Goal: Transaction & Acquisition: Purchase product/service

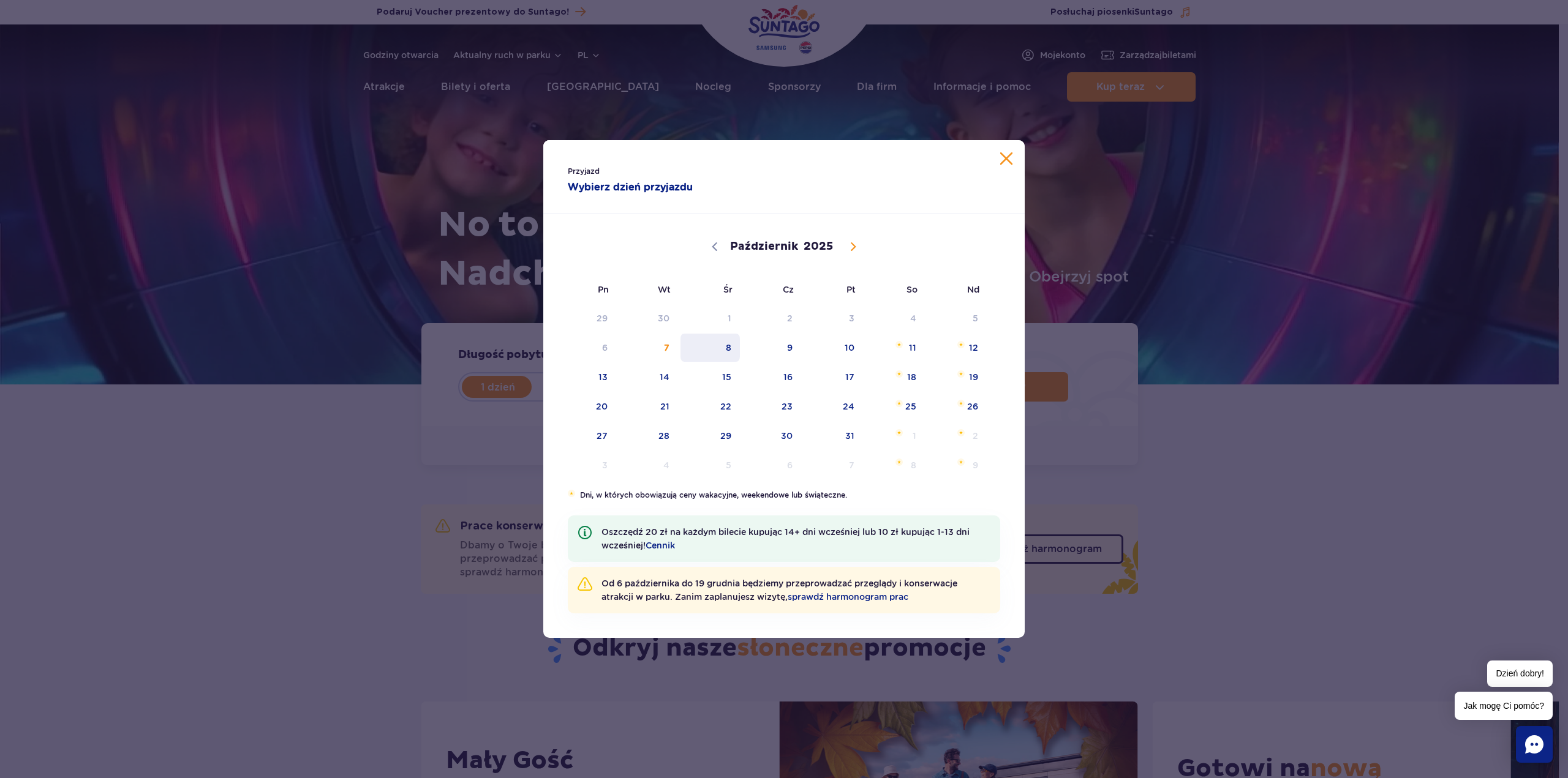
click at [726, 346] on span "8" at bounding box center [710, 347] width 62 height 28
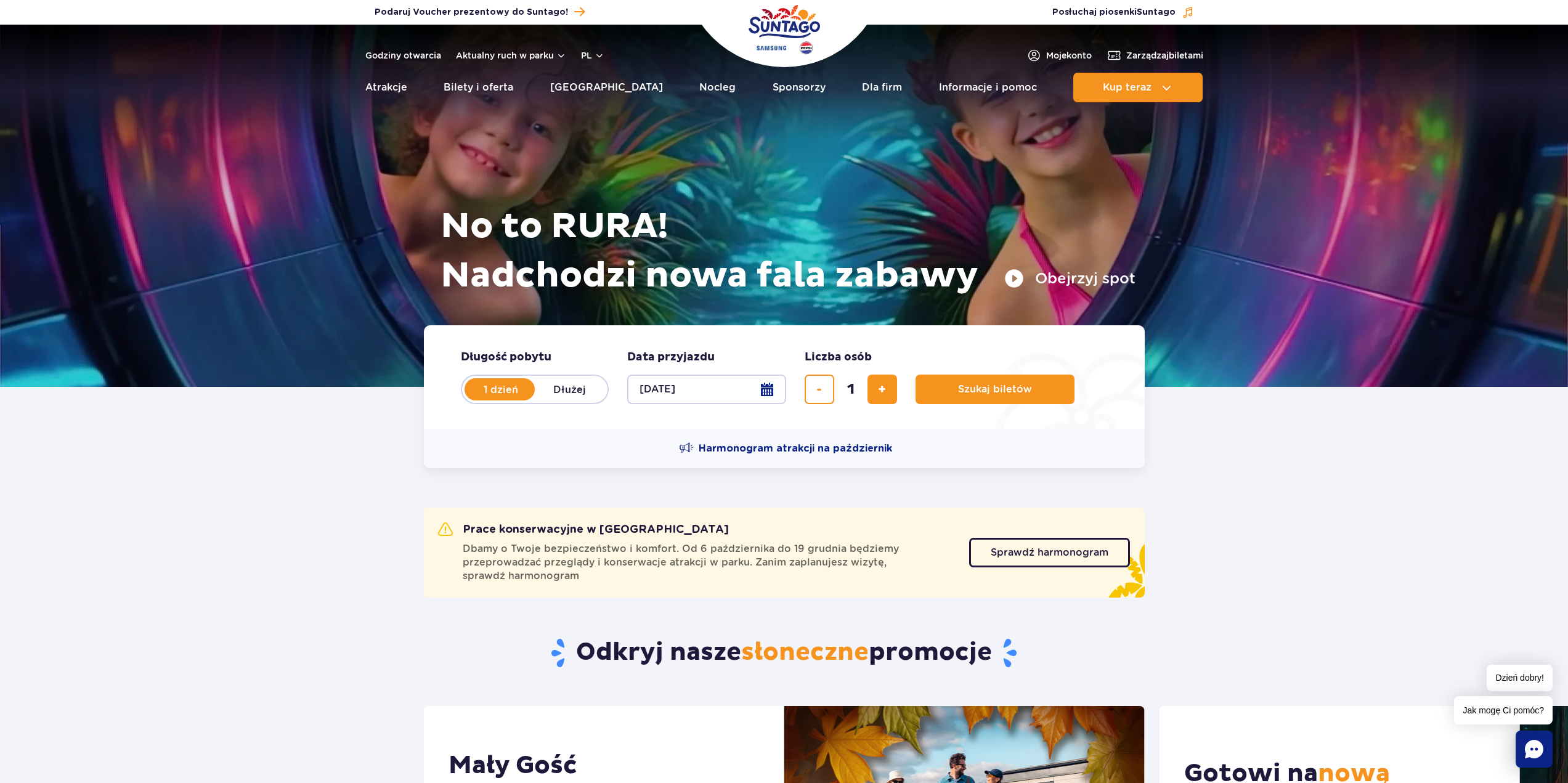
click at [579, 386] on label "Dłużej" at bounding box center [570, 390] width 70 height 26
click at [548, 400] on input "Dłużej" at bounding box center [541, 401] width 13 height 3
radio input "false"
radio input "true"
click at [766, 389] on button "Wybierz datę" at bounding box center [706, 390] width 159 height 30
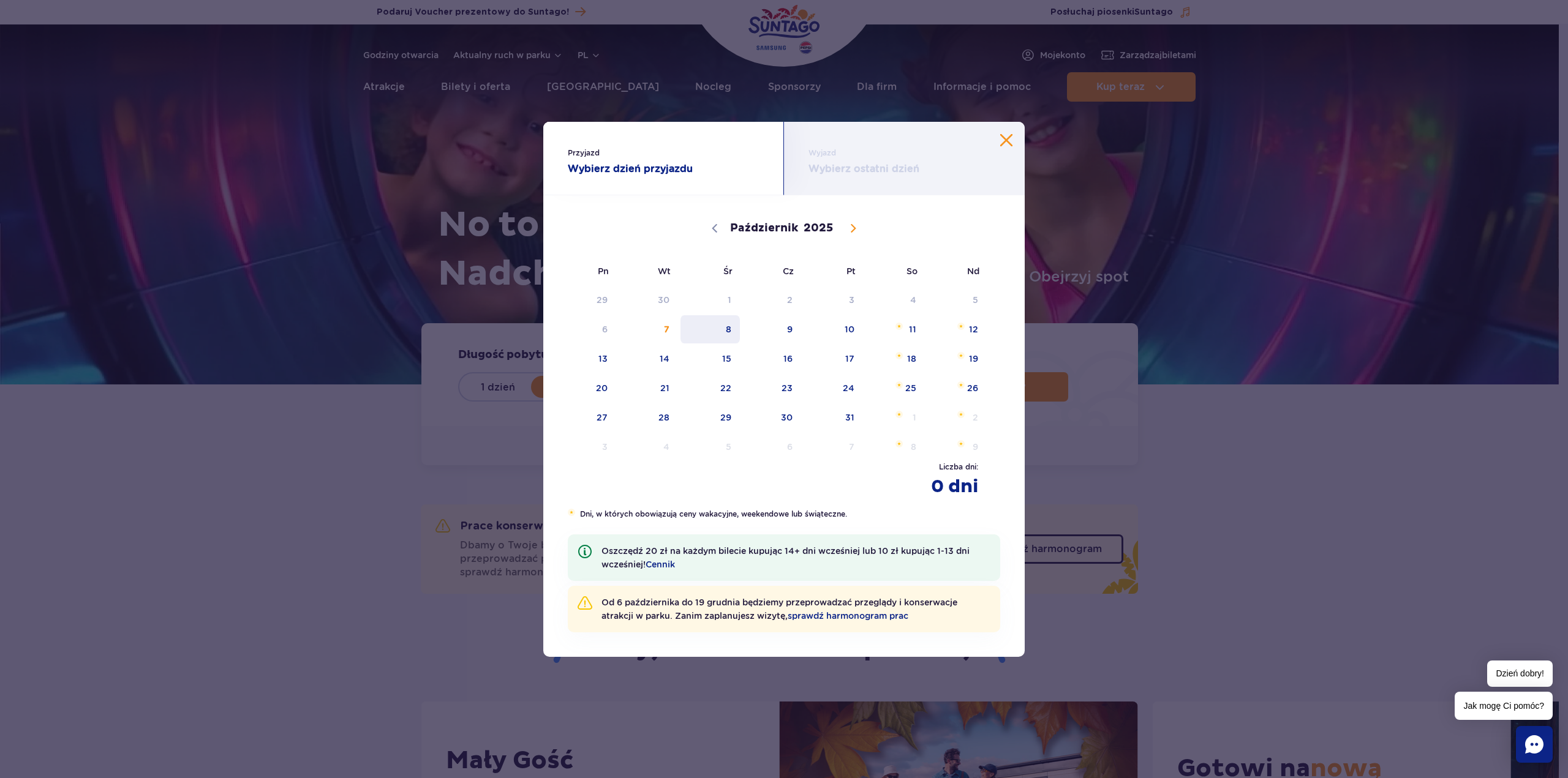
click at [716, 334] on span "8" at bounding box center [710, 329] width 62 height 28
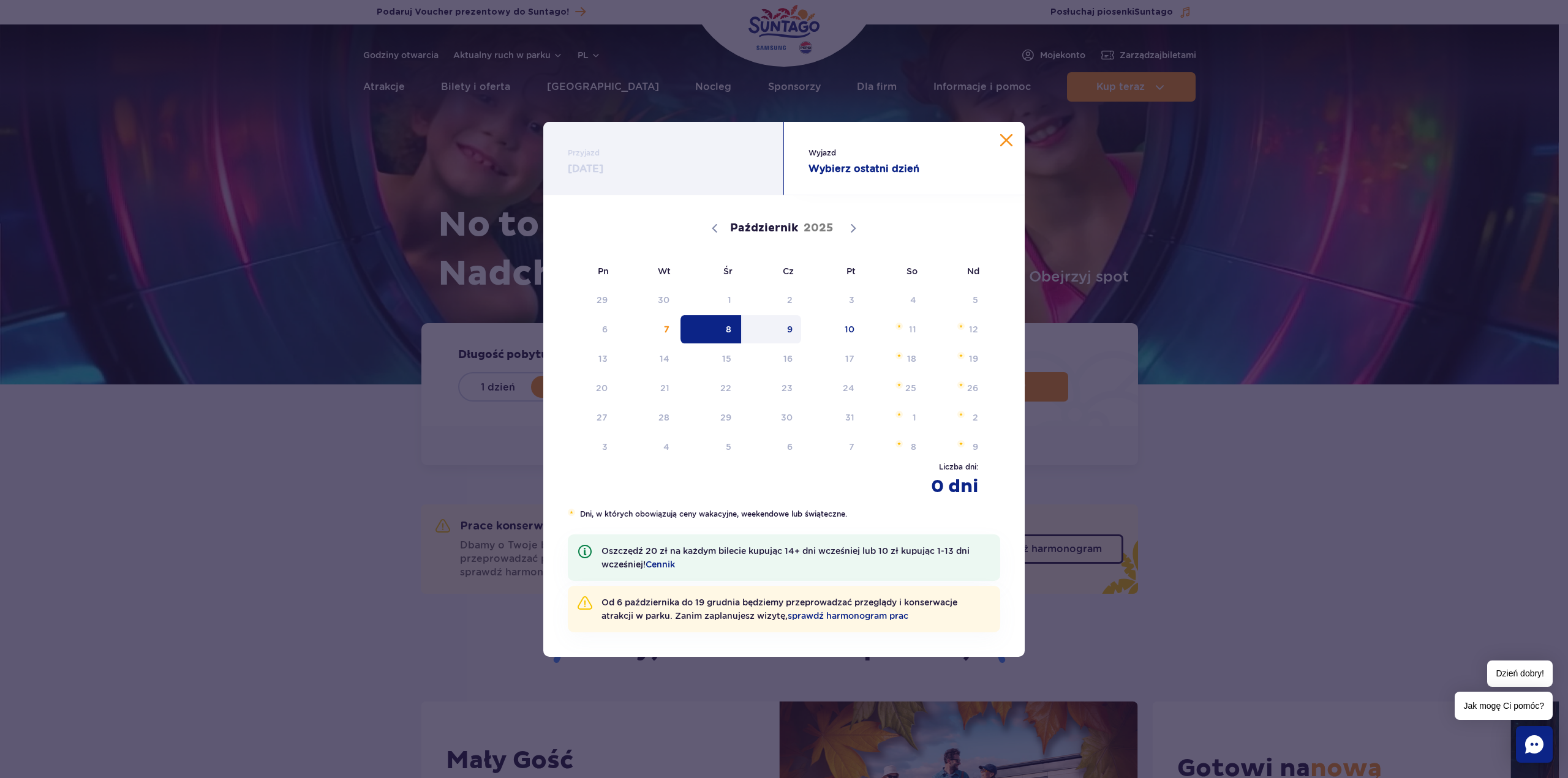
click at [777, 329] on span "9" at bounding box center [771, 329] width 62 height 28
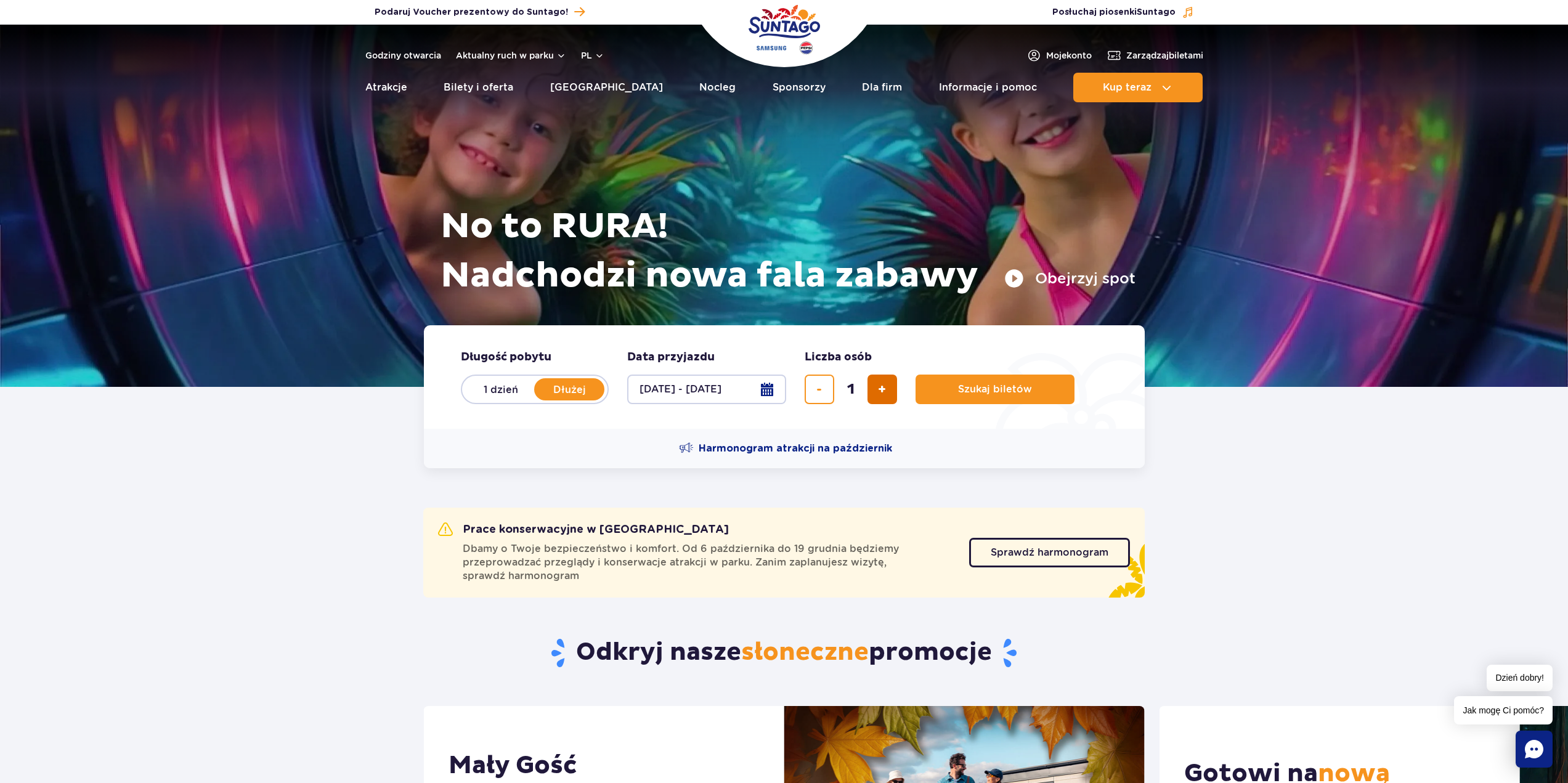
click at [879, 390] on span "dodaj bilet" at bounding box center [881, 390] width 8 height 0
type input "2"
click at [950, 389] on button "Szukaj biletów" at bounding box center [994, 390] width 159 height 30
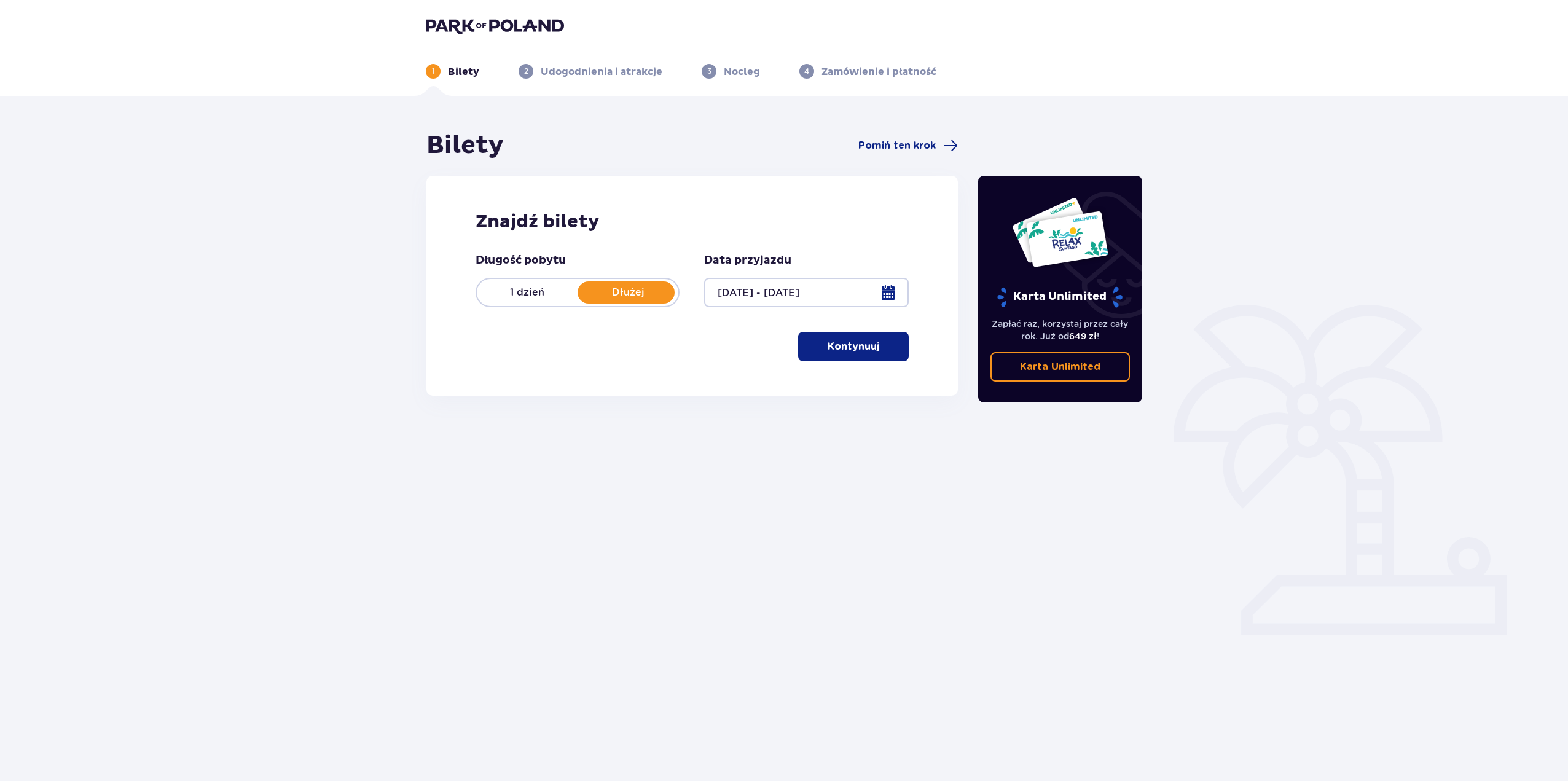
click at [843, 344] on p "Kontynuuj" at bounding box center [853, 346] width 52 height 13
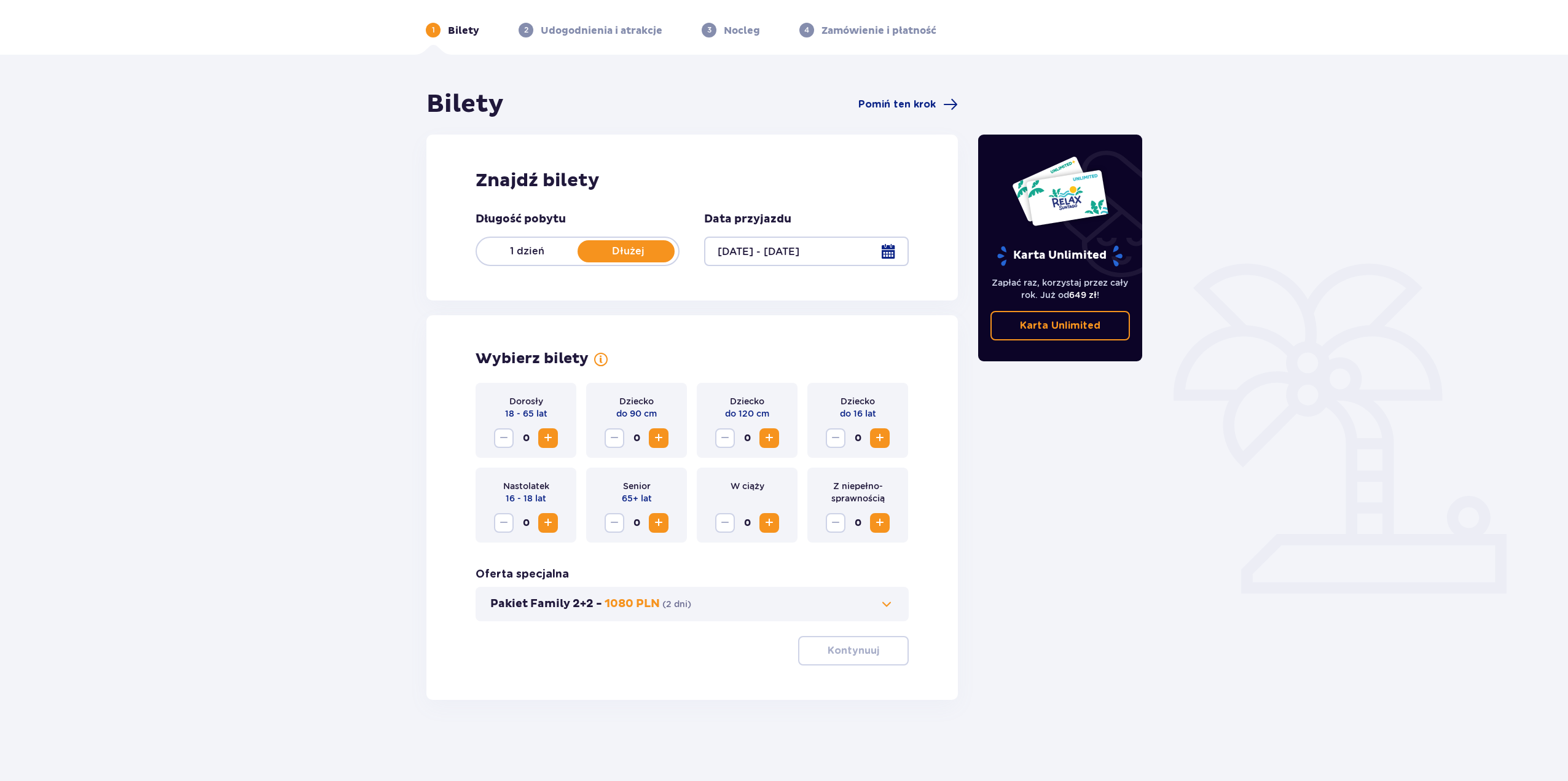
scroll to position [45, 0]
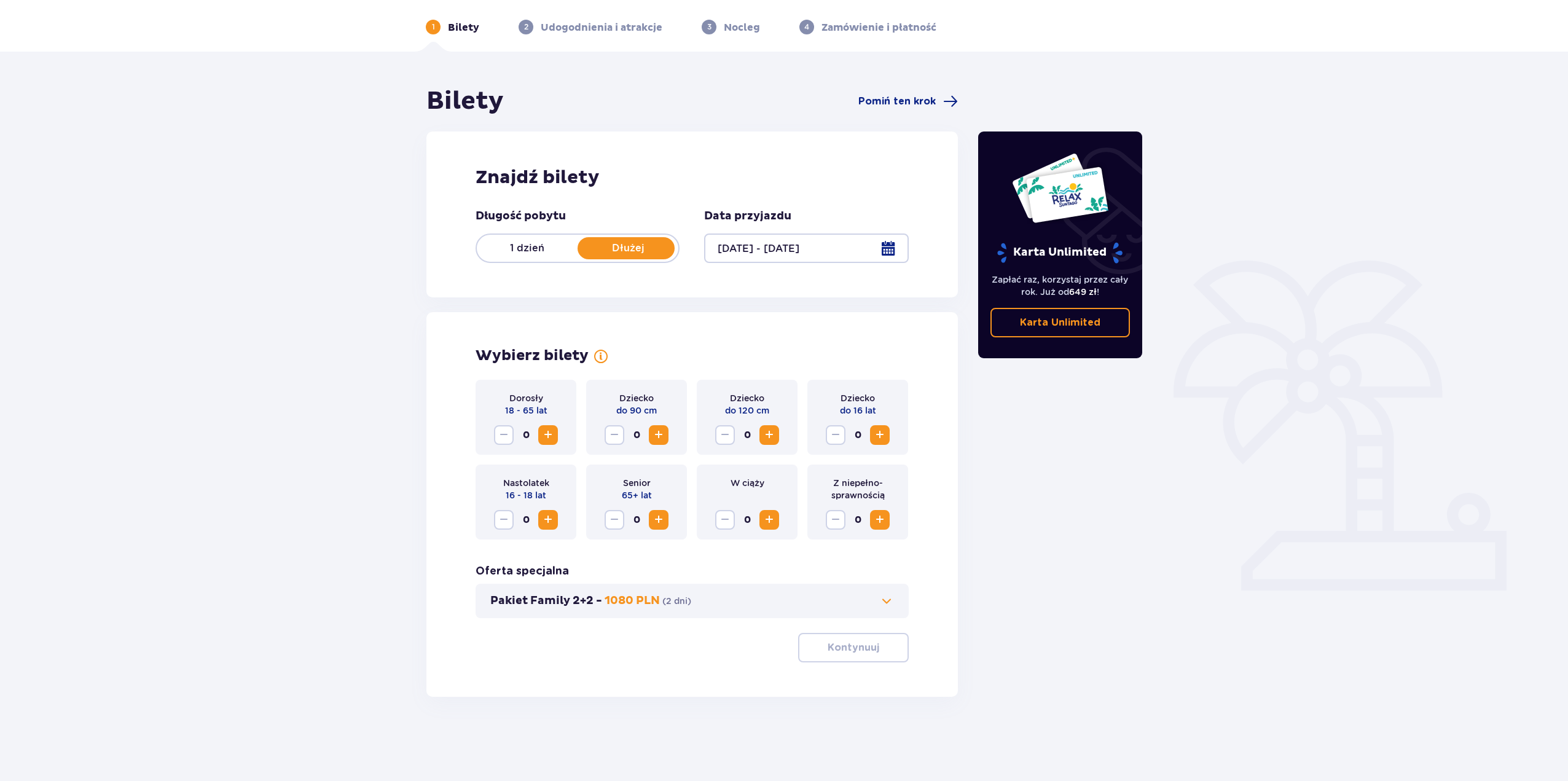
click at [545, 440] on span "Zwiększ" at bounding box center [548, 435] width 15 height 15
click at [546, 440] on span "Zwiększ" at bounding box center [548, 435] width 15 height 15
click at [829, 648] on p "Kontynuuj" at bounding box center [853, 647] width 52 height 13
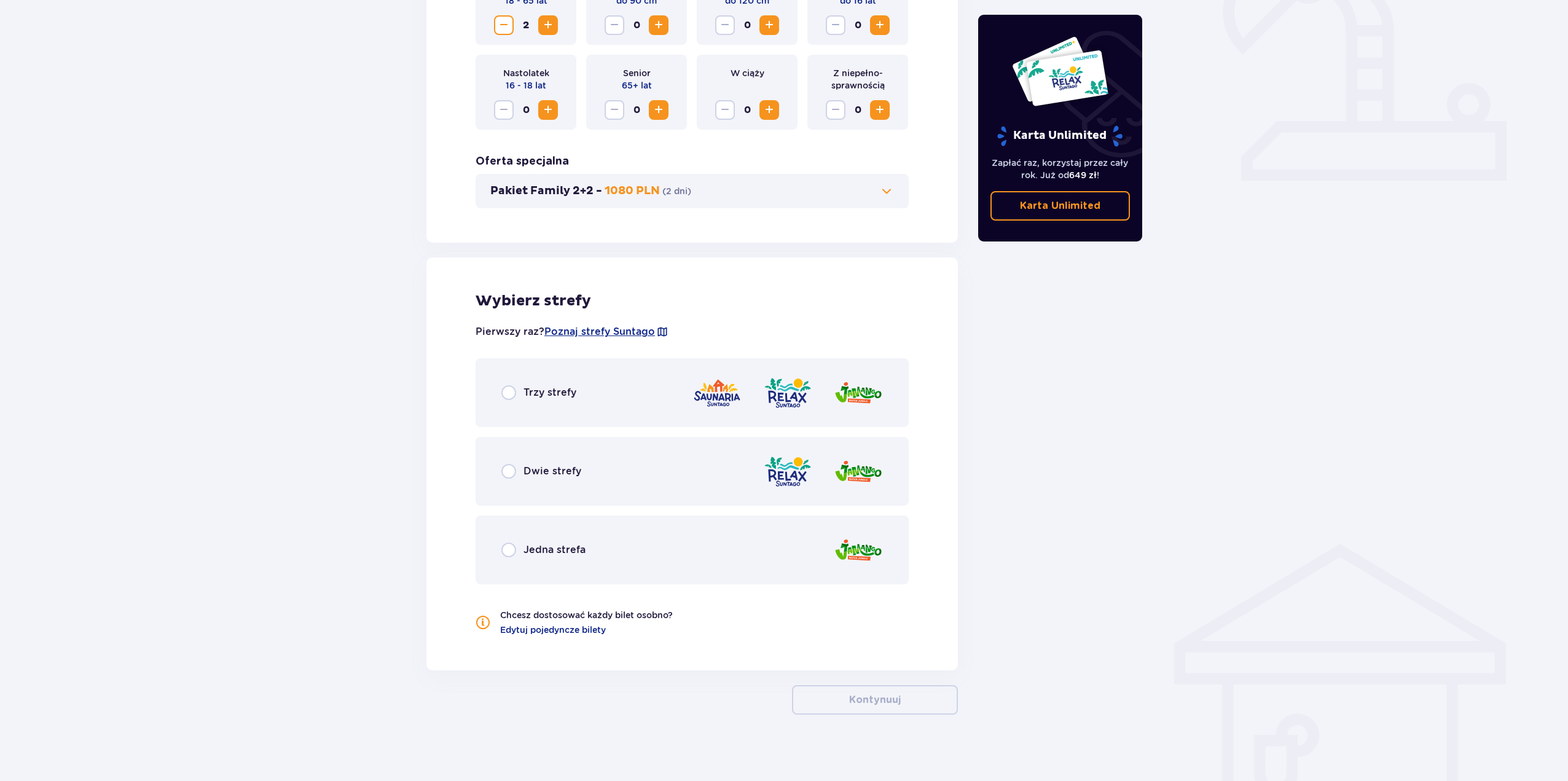
scroll to position [461, 0]
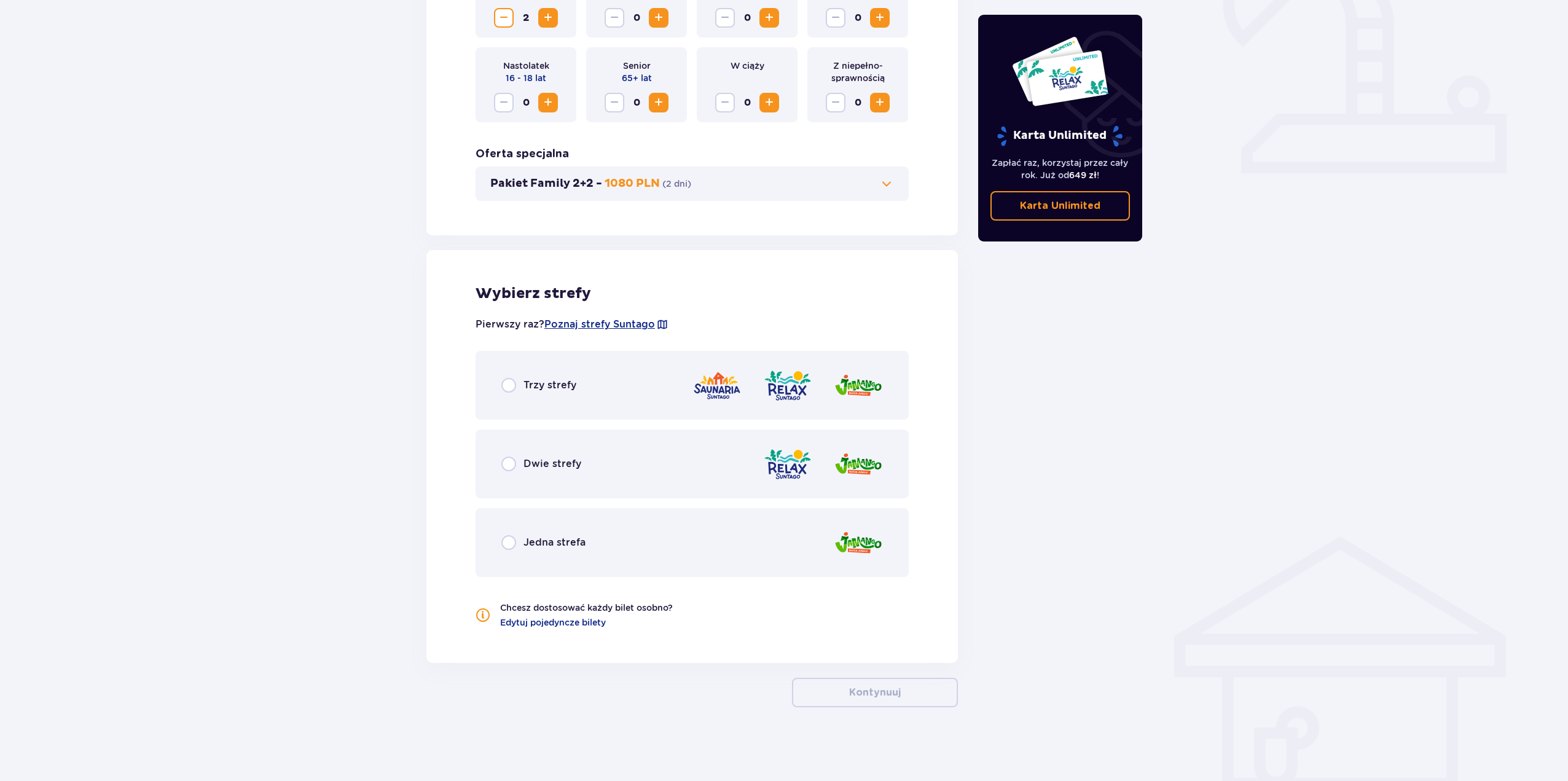
click at [521, 464] on div "Dwie strefy" at bounding box center [541, 464] width 79 height 15
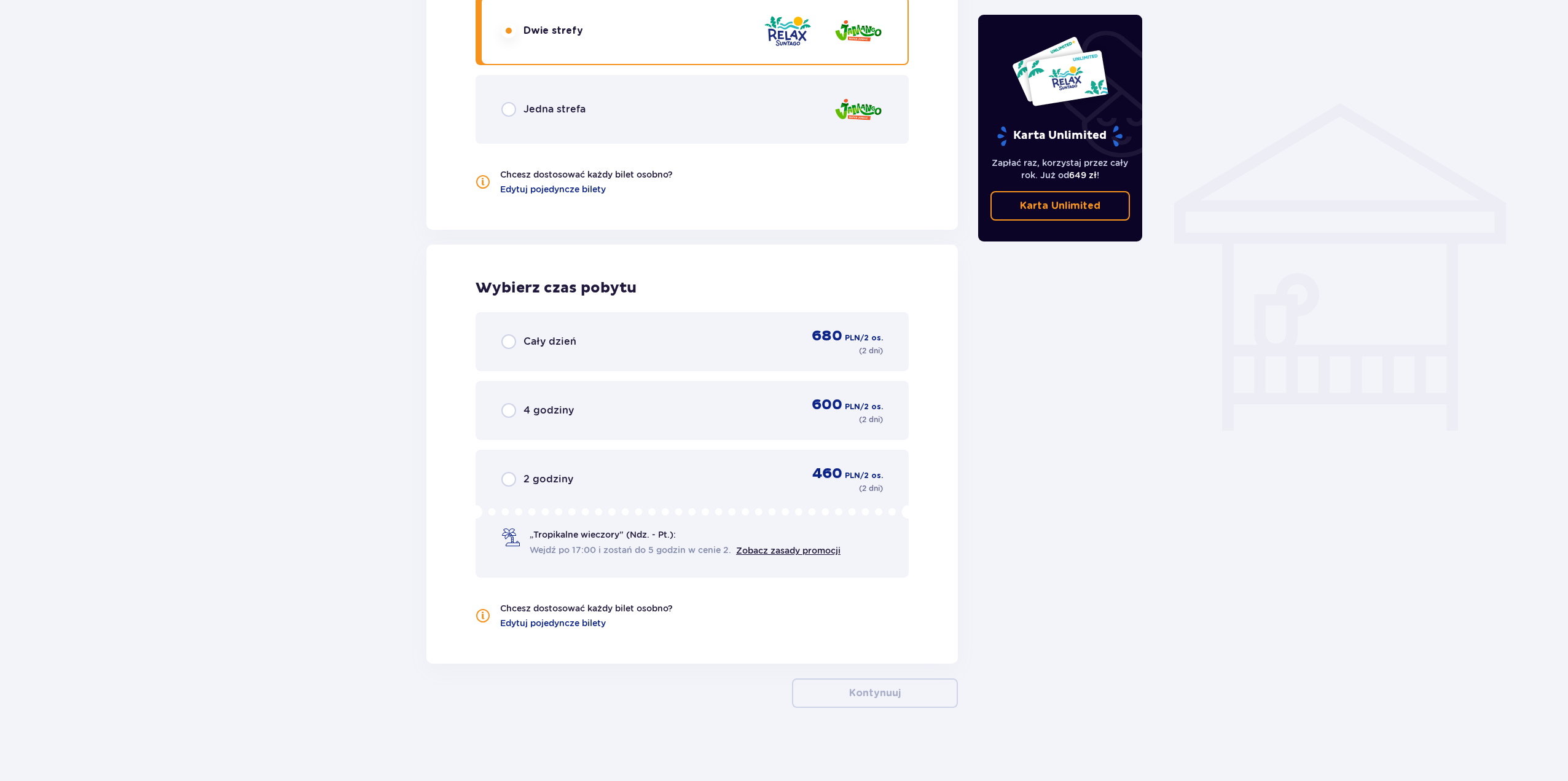
scroll to position [895, 0]
click at [571, 342] on span "Cały dzień" at bounding box center [549, 341] width 52 height 13
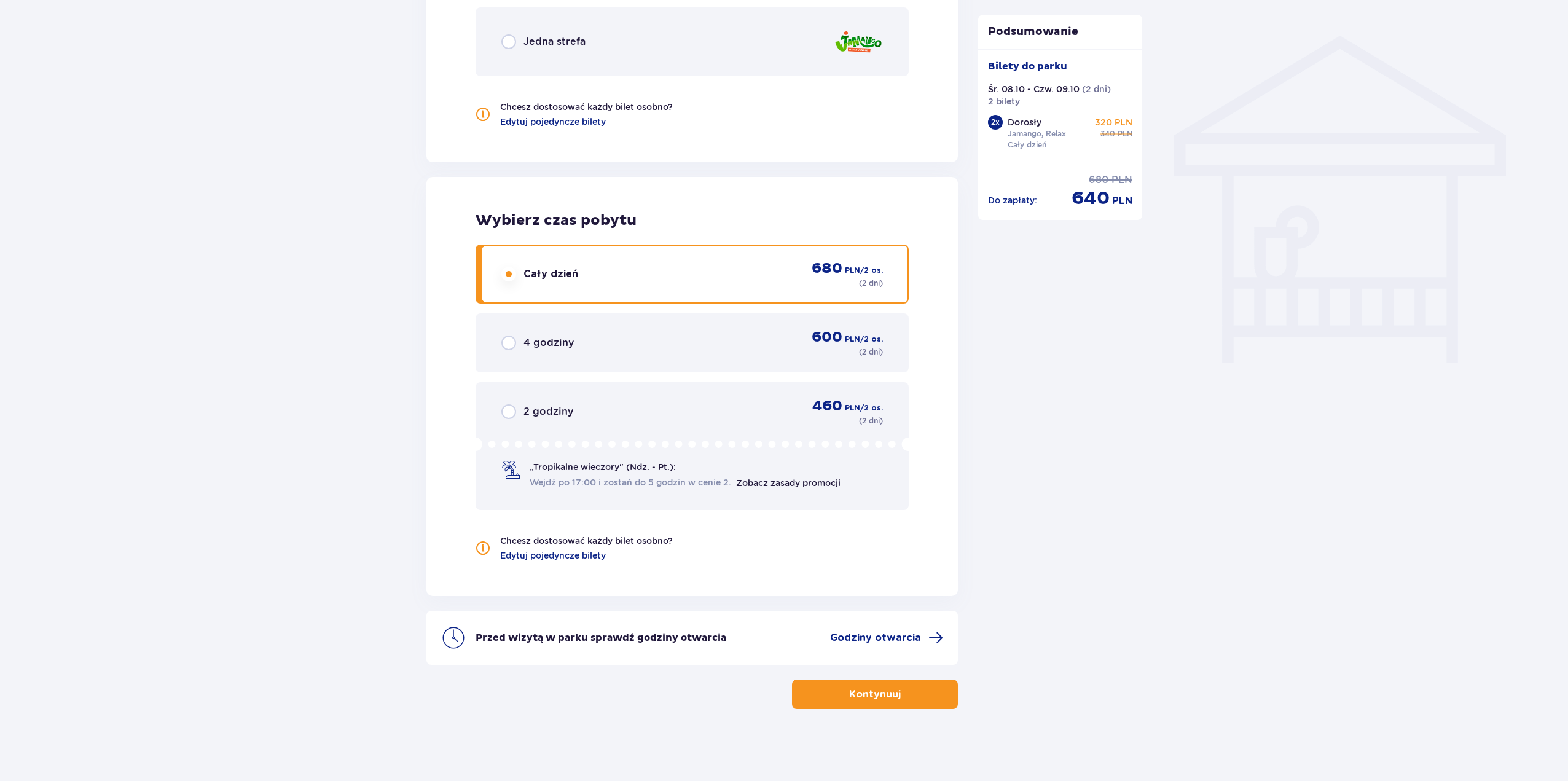
scroll to position [964, 0]
click at [863, 632] on span "Godziny otwarcia" at bounding box center [875, 635] width 91 height 13
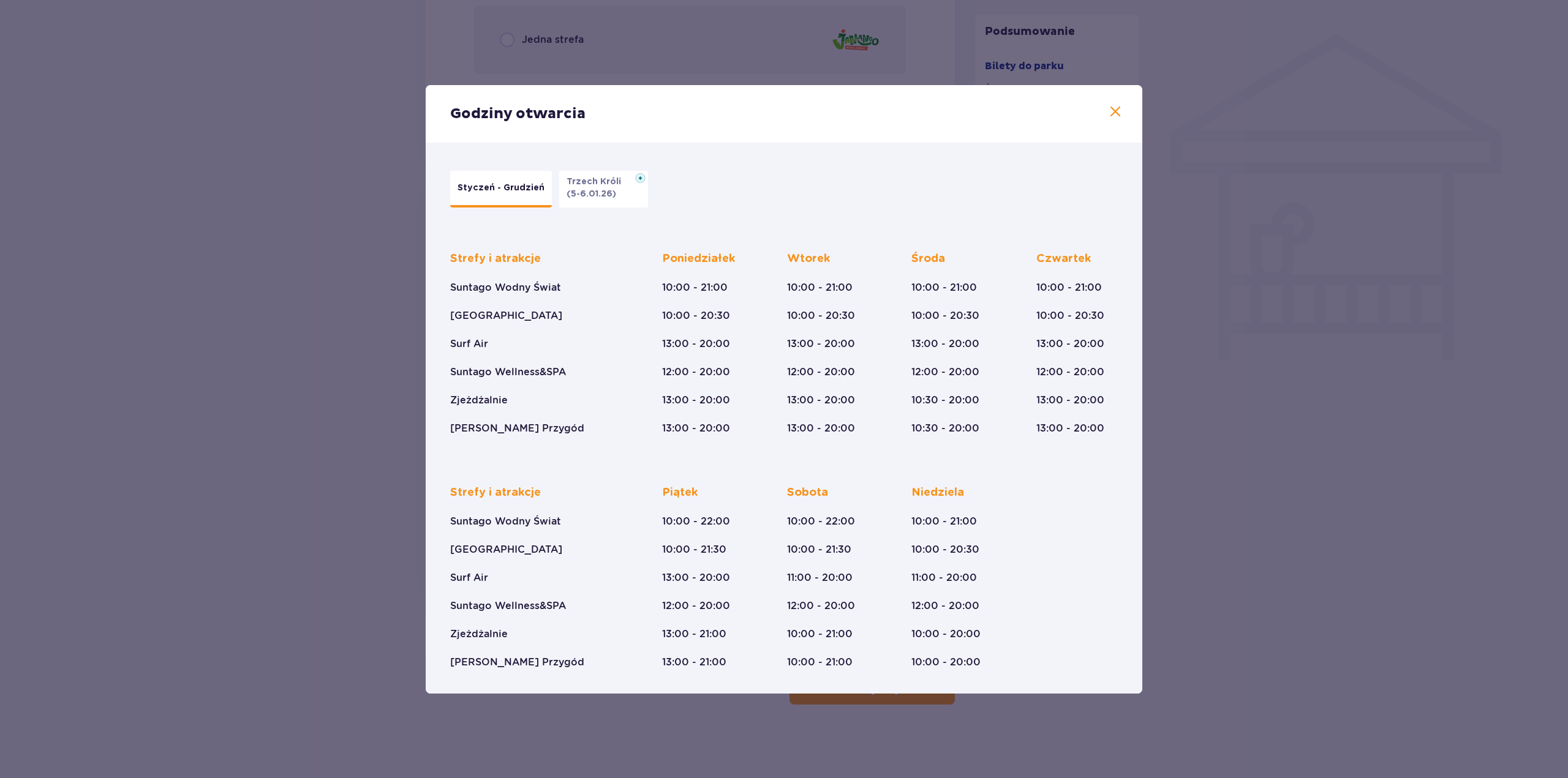
click at [1112, 114] on span at bounding box center [1115, 111] width 15 height 15
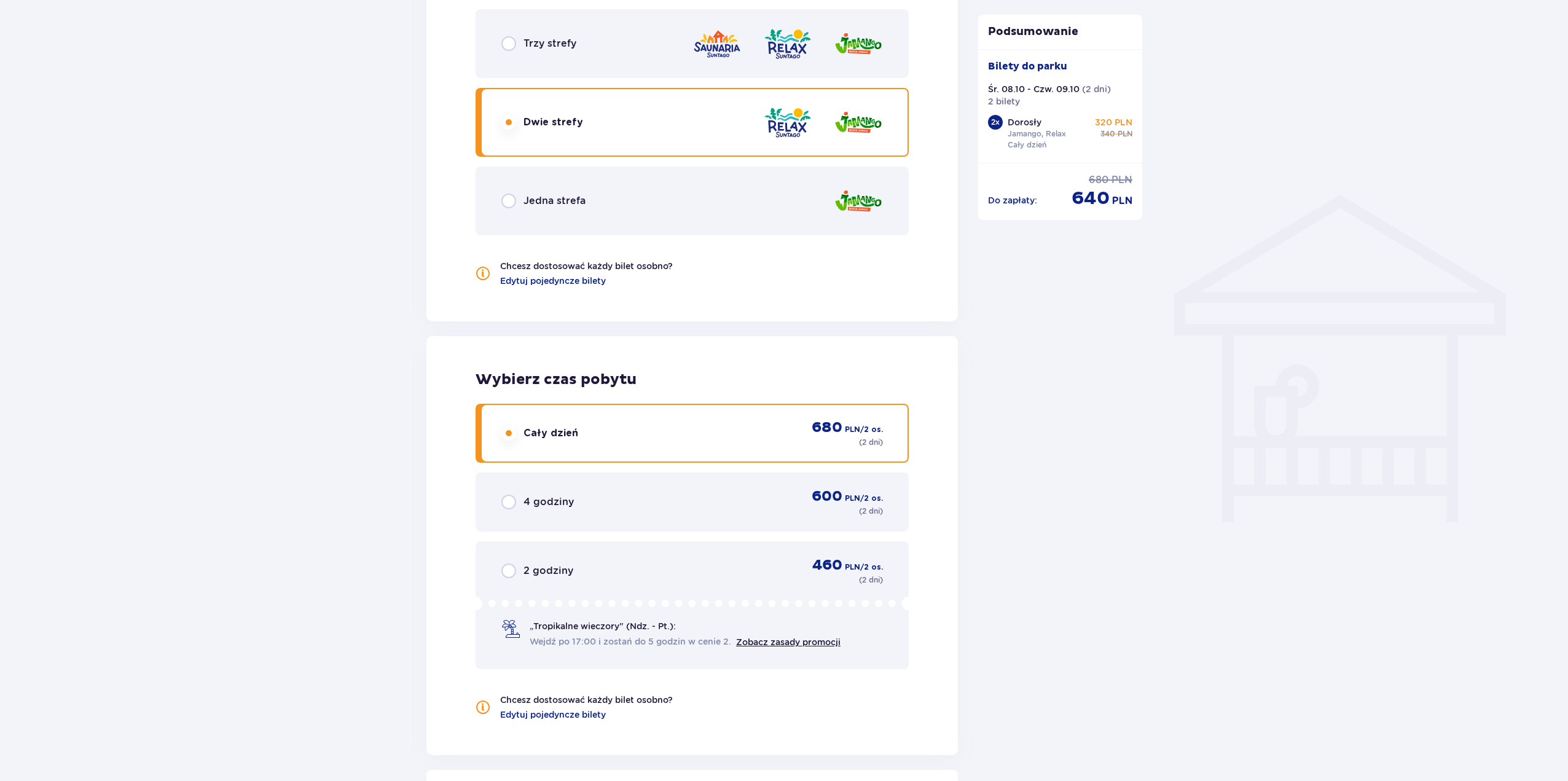
scroll to position [964, 0]
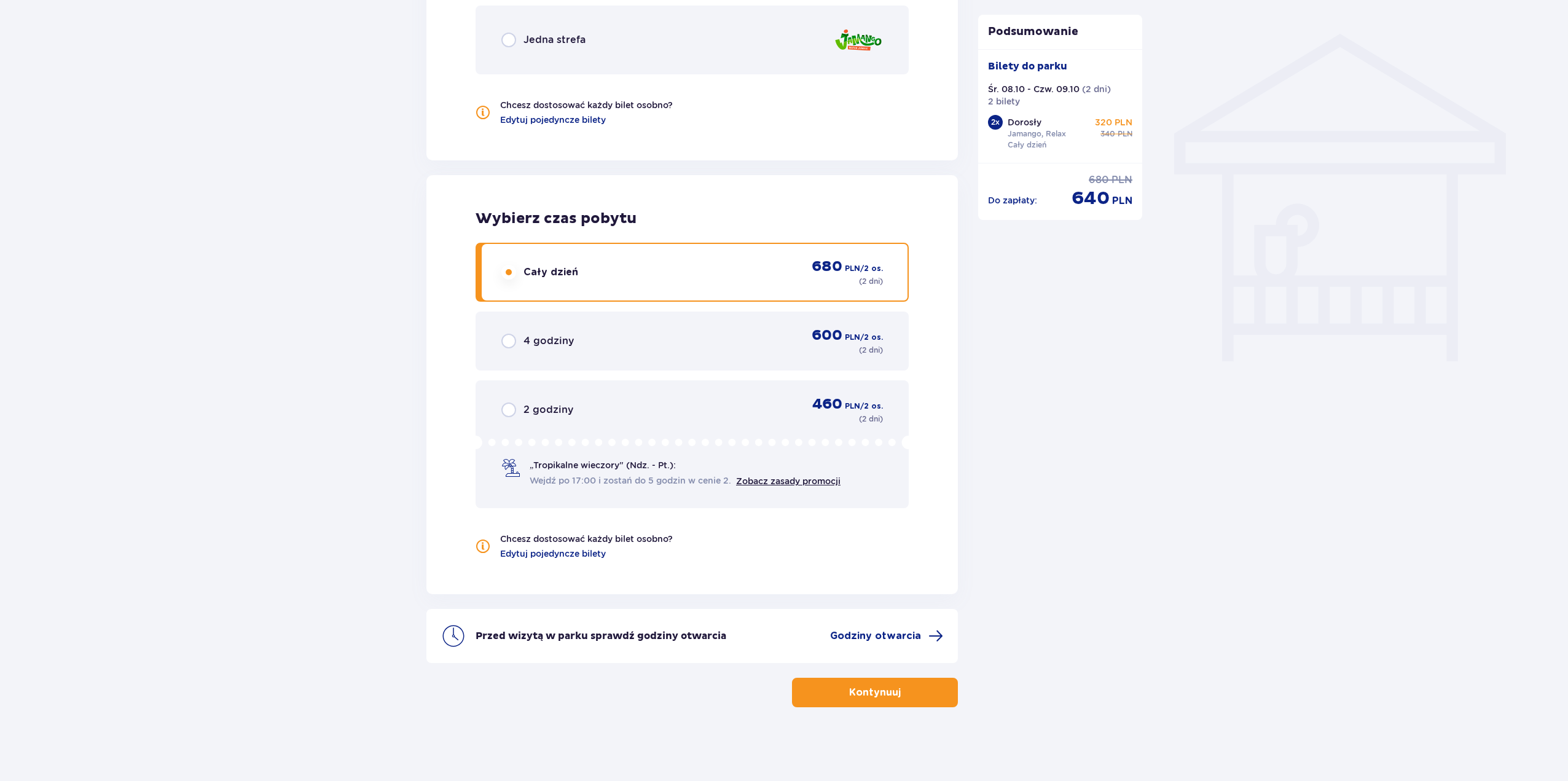
click at [896, 697] on span "button" at bounding box center [903, 692] width 15 height 15
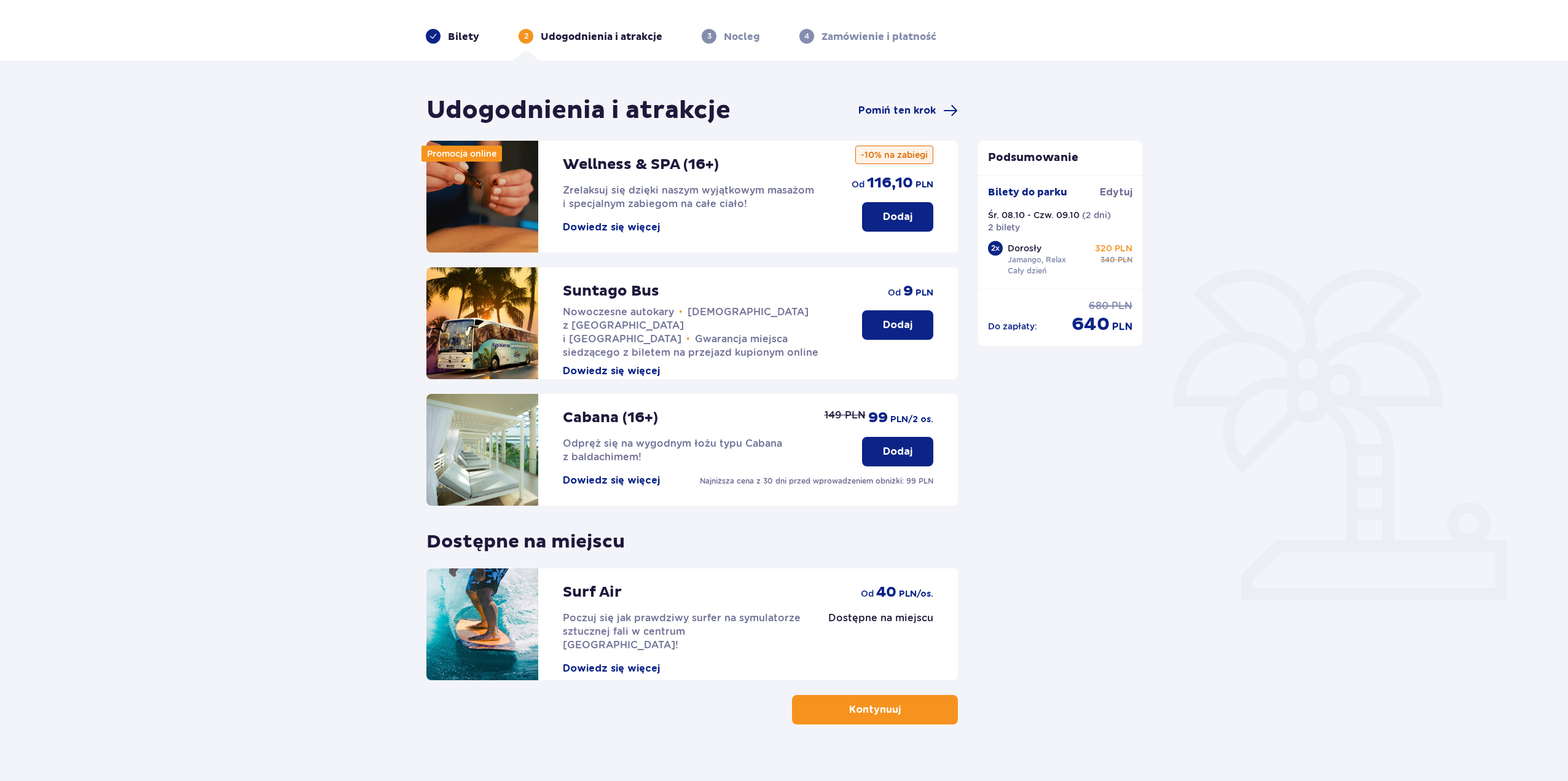
scroll to position [52, 0]
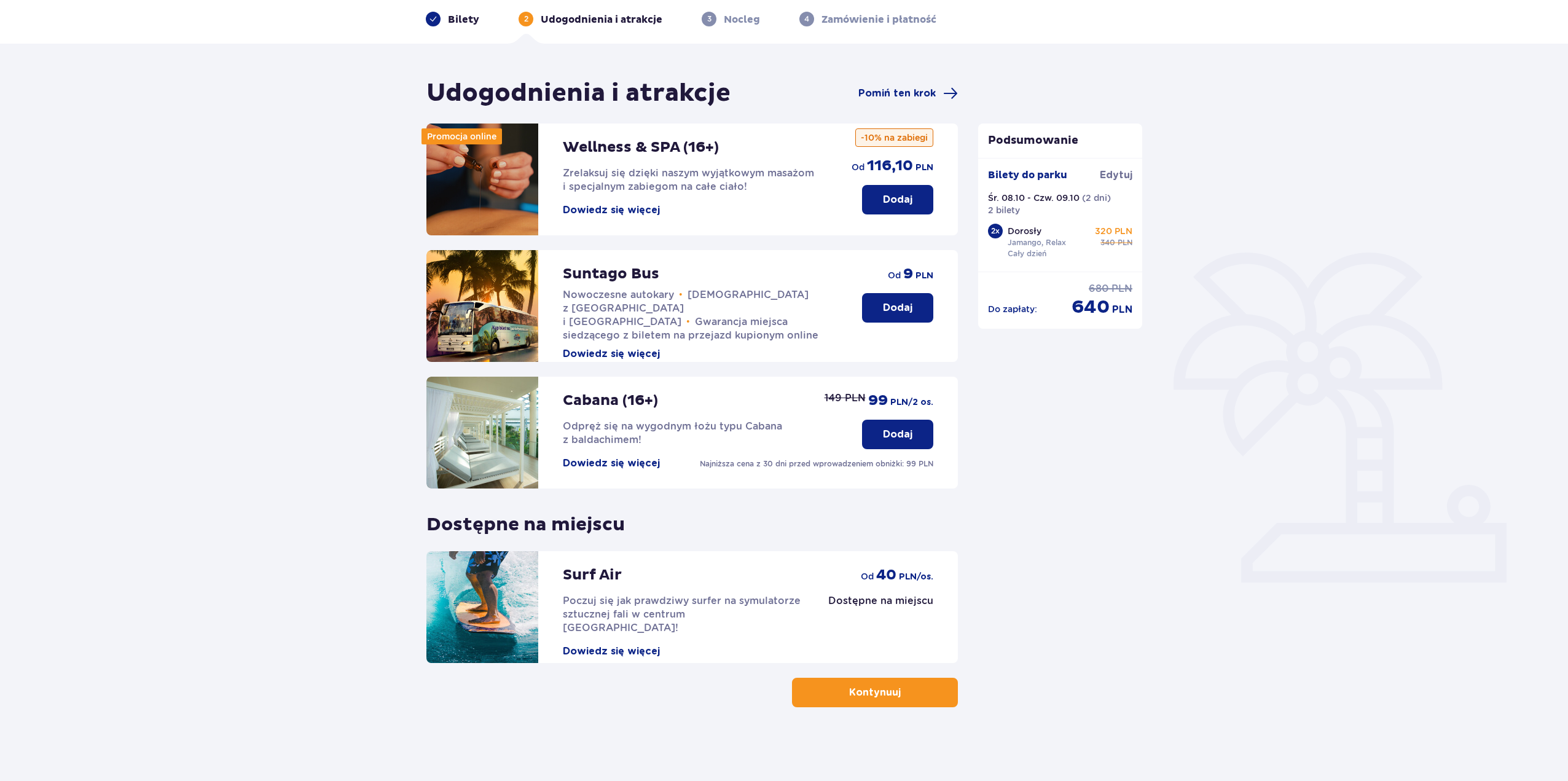
click at [917, 701] on button "Kontynuuj" at bounding box center [875, 693] width 166 height 30
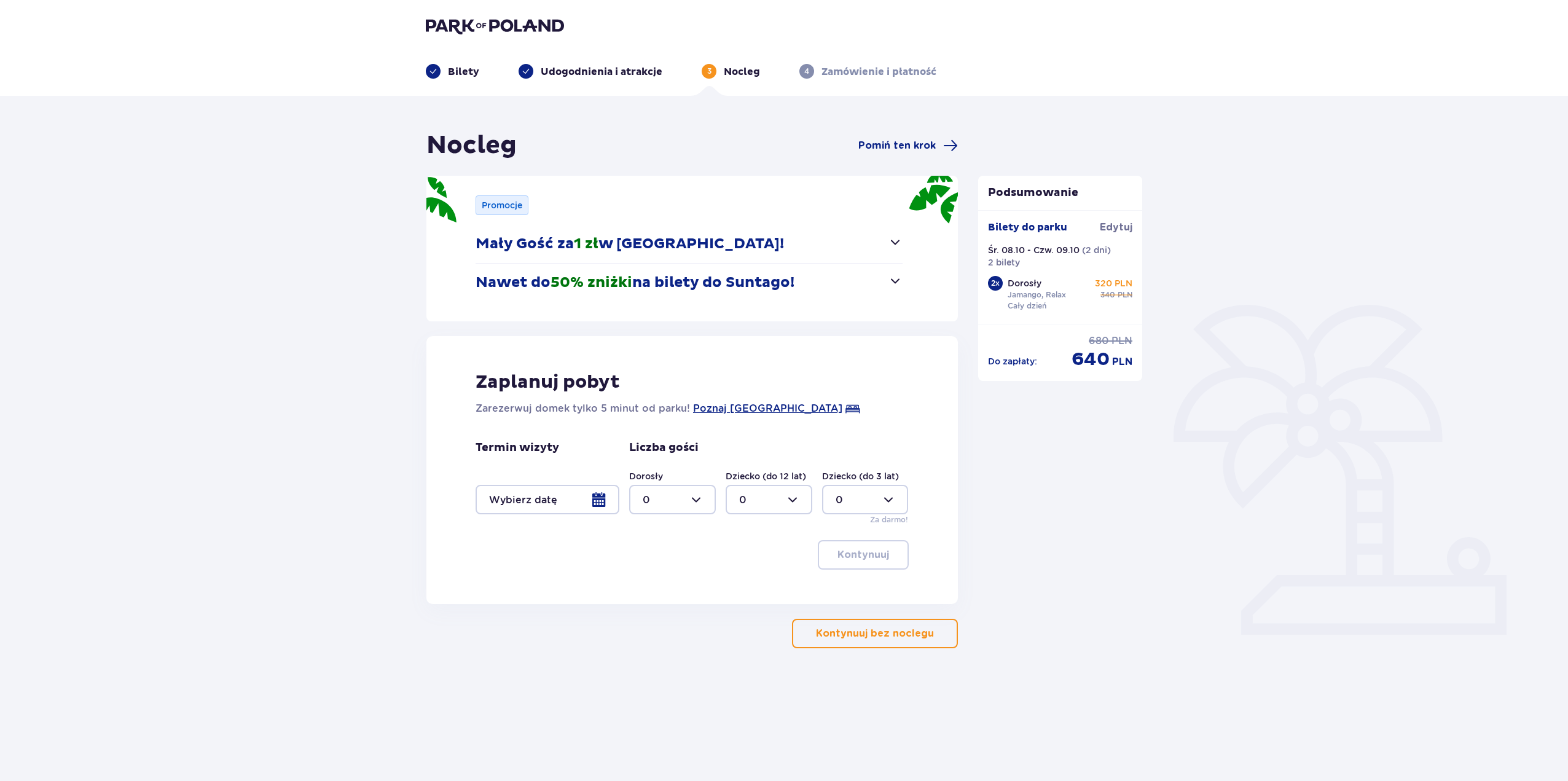
click at [879, 634] on p "Kontynuuj bez noclegu" at bounding box center [874, 633] width 118 height 13
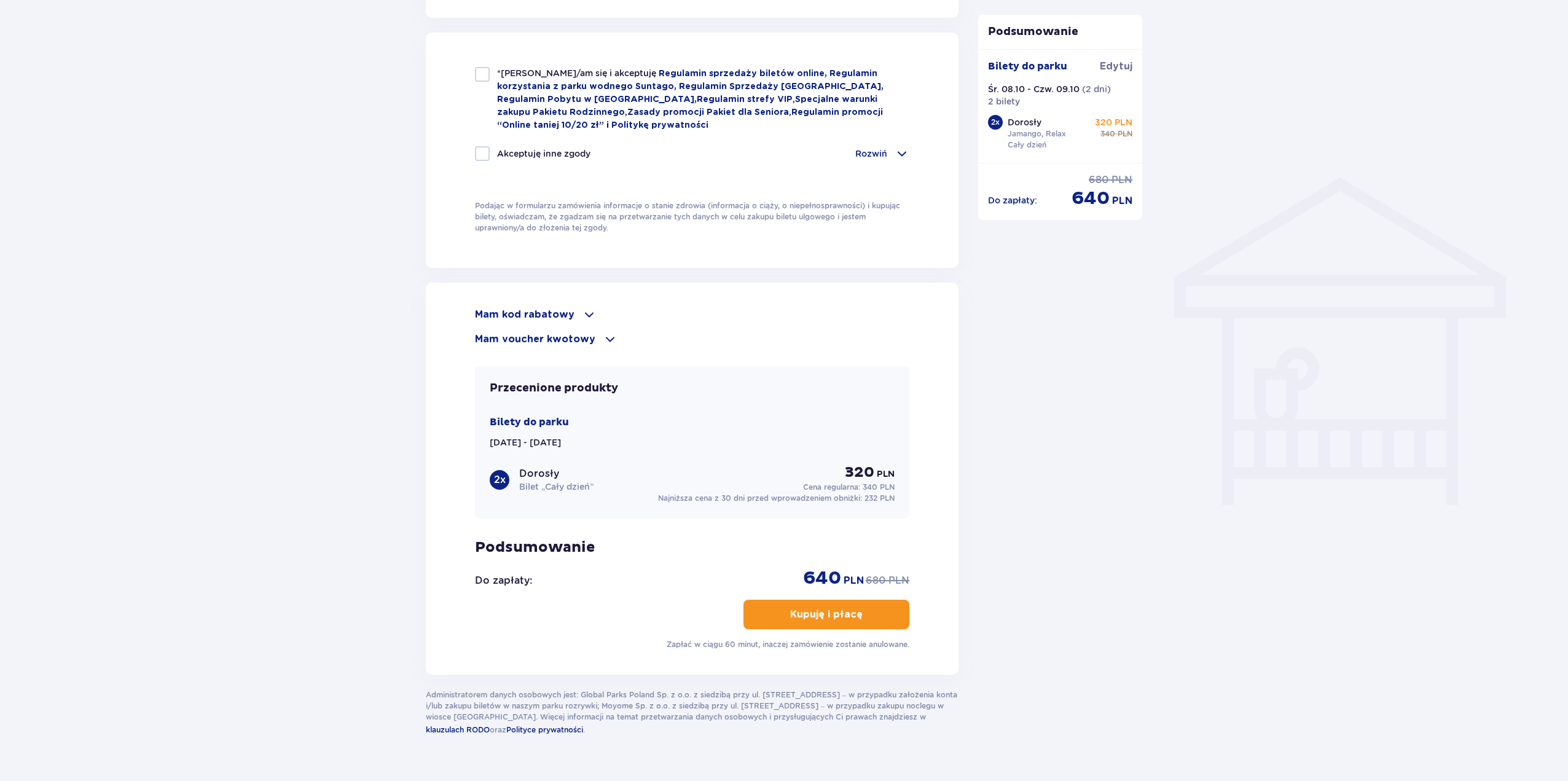
scroll to position [847, 0]
